Goal: Information Seeking & Learning: Learn about a topic

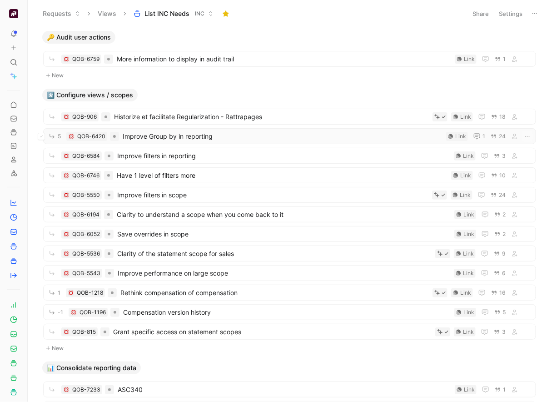
click at [238, 137] on span "Improve Group by in reporting" at bounding box center [283, 136] width 320 height 11
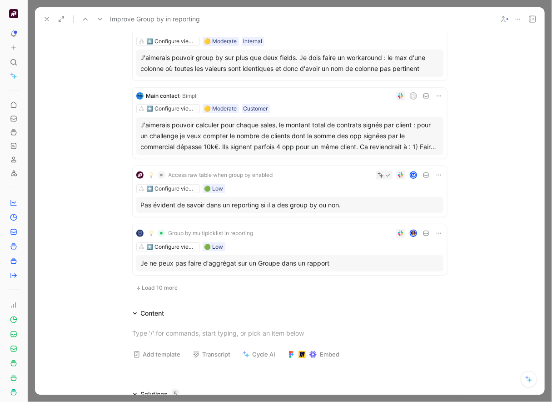
scroll to position [499, 0]
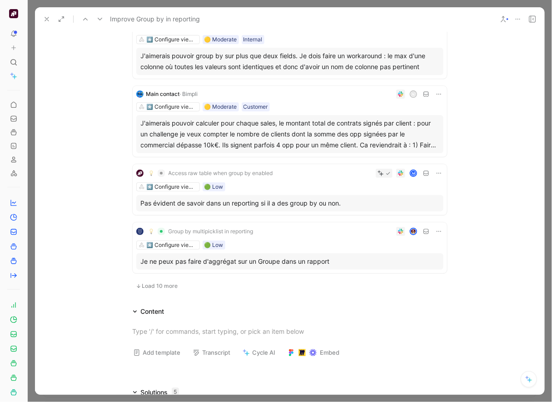
click at [175, 286] on span "Load 10 more" at bounding box center [160, 285] width 36 height 7
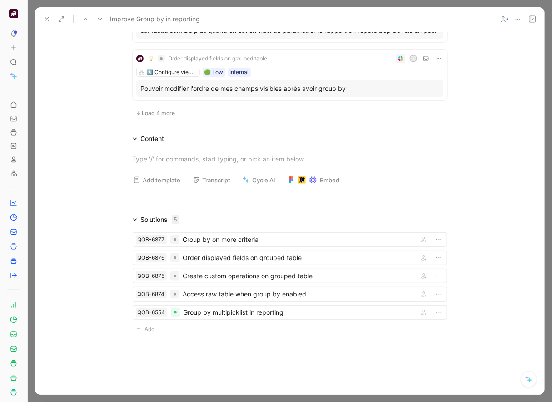
scroll to position [1435, 0]
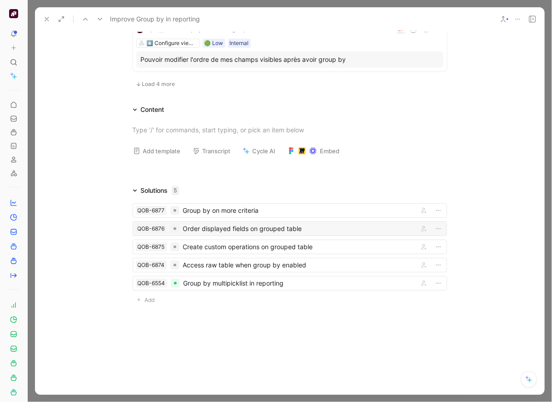
click at [240, 221] on div "QOB-6876 Order displayed fields on grouped table" at bounding box center [290, 228] width 315 height 15
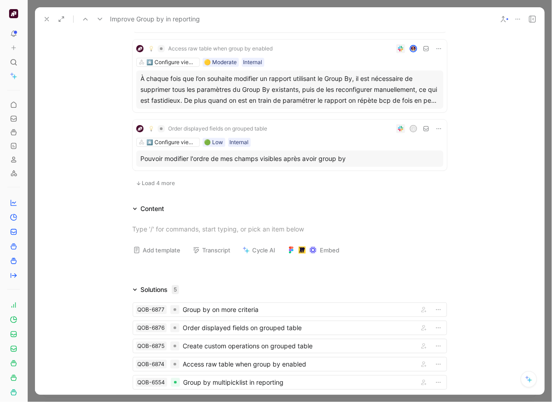
scroll to position [1435, 0]
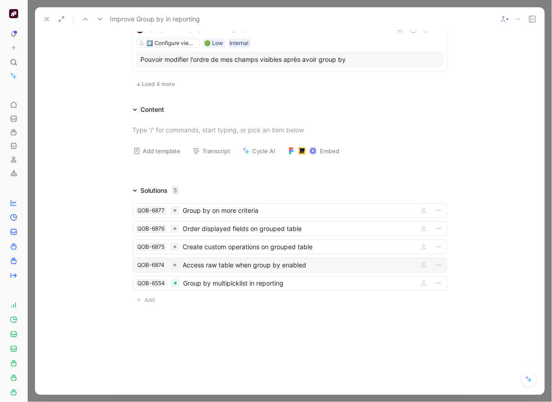
click at [259, 263] on div "Access raw table when group by enabled" at bounding box center [299, 265] width 232 height 11
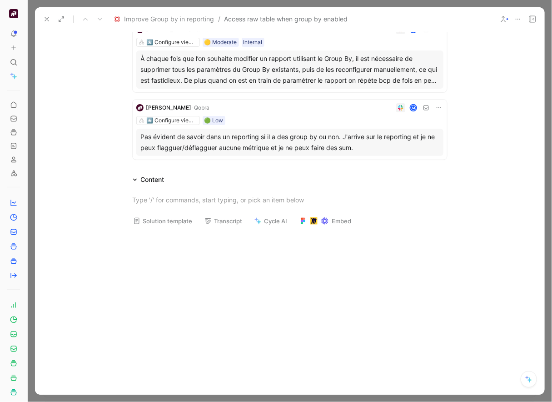
scroll to position [390, 0]
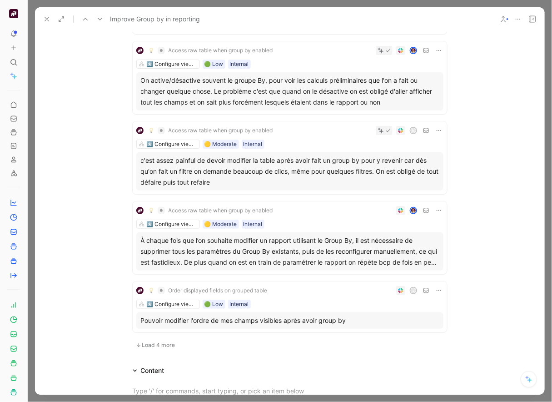
scroll to position [1435, 0]
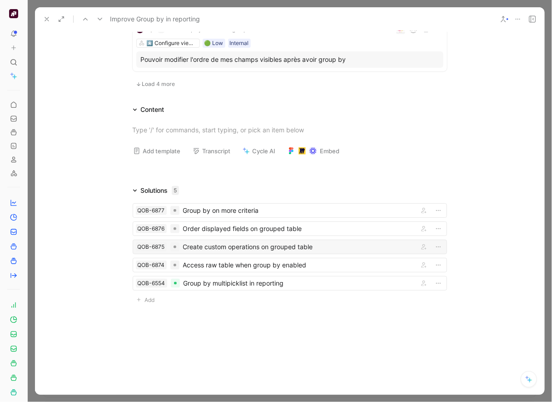
click at [272, 249] on div "Create custom operations on grouped table" at bounding box center [299, 246] width 232 height 11
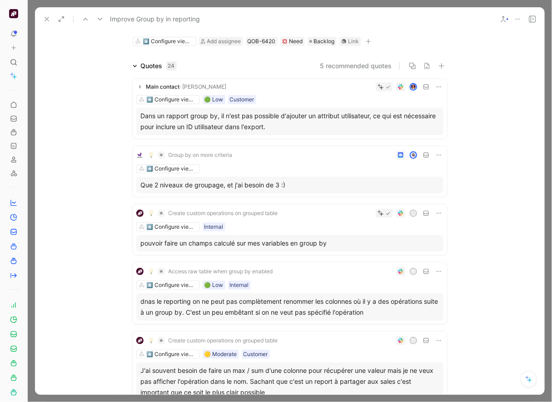
scroll to position [43, 0]
